Goal: Check status: Check status

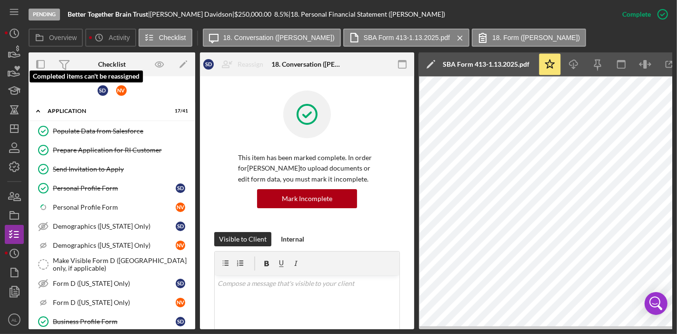
scroll to position [311, 0]
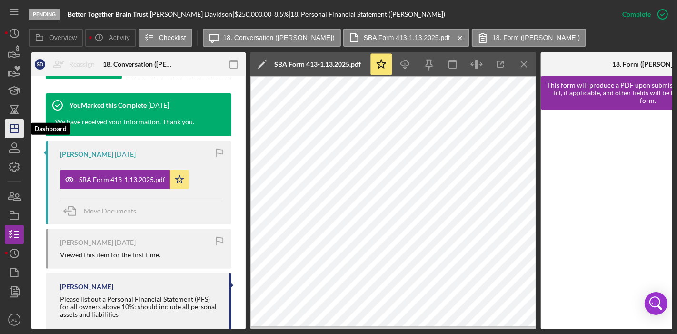
click at [16, 125] on polygon "button" at bounding box center [14, 129] width 8 height 8
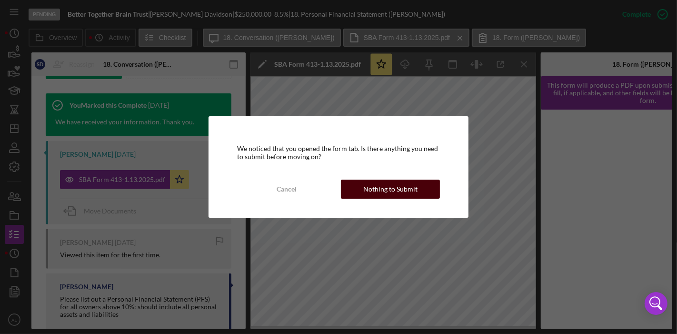
click at [389, 190] on div "Nothing to Submit" at bounding box center [390, 188] width 54 height 19
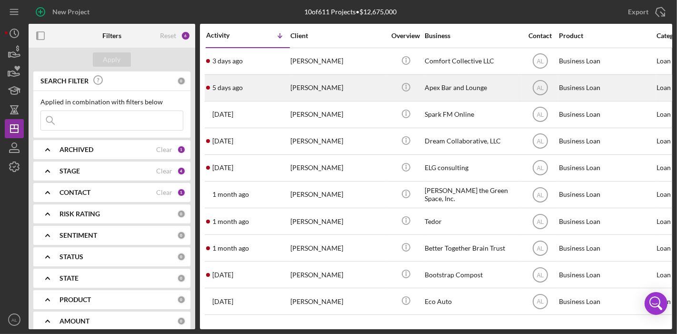
click at [303, 86] on div "[PERSON_NAME]" at bounding box center [337, 87] width 95 height 25
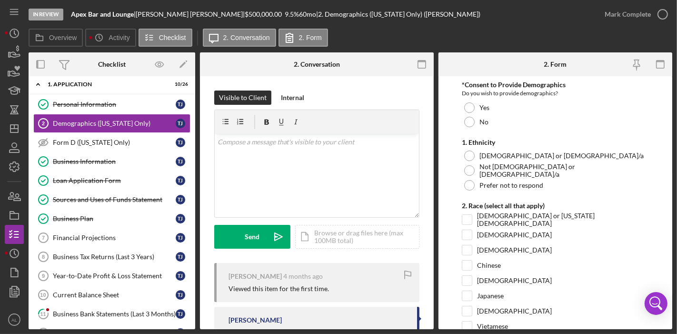
scroll to position [3, 0]
